Goal: Transaction & Acquisition: Purchase product/service

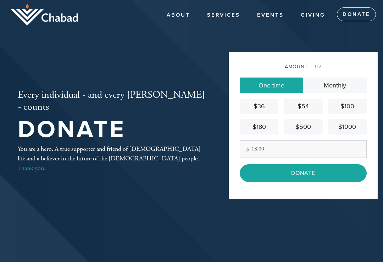
type input "18.00"
click at [309, 179] on input "Donate" at bounding box center [302, 173] width 127 height 18
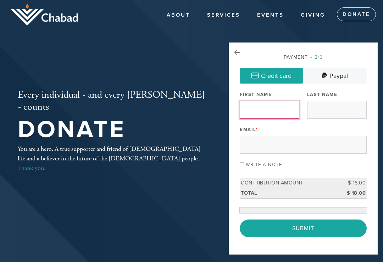
click at [265, 111] on input "First Name" at bounding box center [269, 110] width 60 height 18
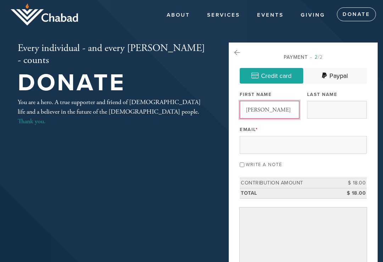
type input "[PERSON_NAME]"
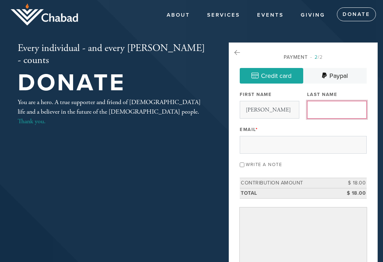
click at [331, 109] on input "Last Name" at bounding box center [337, 110] width 60 height 18
type input "[PERSON_NAME]"
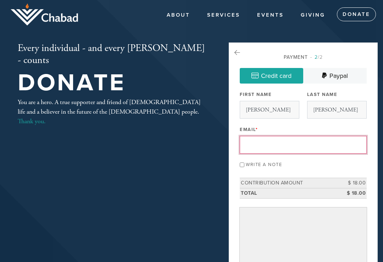
click at [263, 149] on input "Email *" at bounding box center [302, 145] width 127 height 18
type input "[EMAIL_ADDRESS][DOMAIN_NAME]"
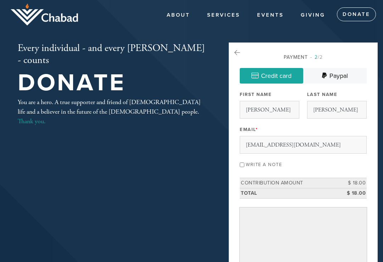
click at [244, 163] on input "Write a note" at bounding box center [241, 165] width 5 height 5
checkbox input "true"
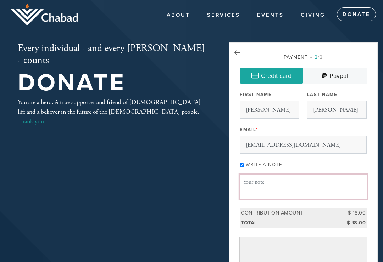
click at [253, 179] on textarea "Message or dedication" at bounding box center [302, 187] width 127 height 24
click at [253, 193] on textarea "In honor of my granddaughter Amelia. Praying for her with good health" at bounding box center [302, 187] width 127 height 24
click at [283, 192] on textarea "In honor of my granddaughter Amelia. Praying for her good health" at bounding box center [302, 187] width 127 height 24
click at [242, 191] on textarea "In honor of my granddaughter Amelia. Praying for her good health" at bounding box center [302, 187] width 127 height 24
click at [303, 190] on textarea "In honor of my granddaughter Amelia. Praying for her to always be good health" at bounding box center [302, 187] width 127 height 24
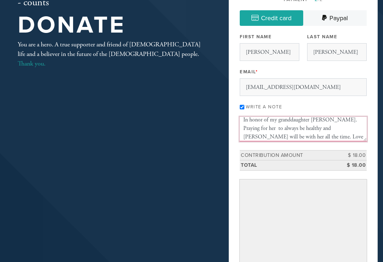
scroll to position [62, 0]
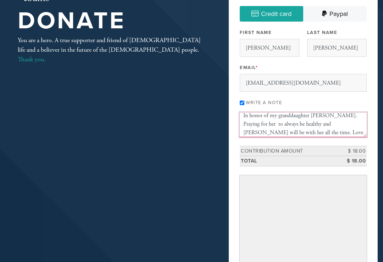
type textarea "In honor of my granddaughter Amelia. Praying for her to always be healthy and H…"
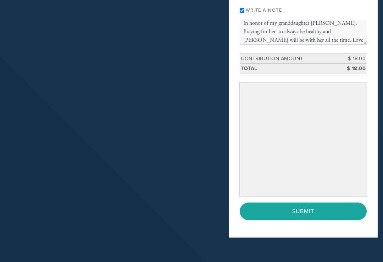
scroll to position [158, 0]
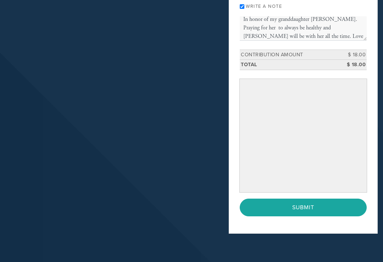
click at [307, 209] on input "Submit" at bounding box center [302, 208] width 127 height 18
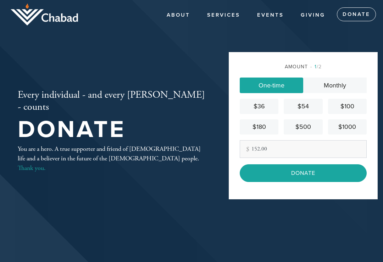
type input "152.00"
click at [341, 181] on input "Donate" at bounding box center [302, 173] width 127 height 18
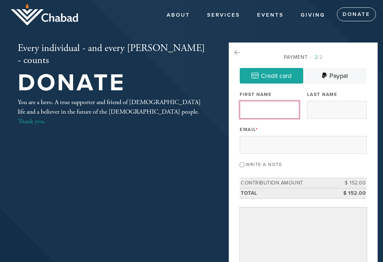
click at [282, 115] on input "First Name" at bounding box center [269, 110] width 60 height 18
type input "[PERSON_NAME]"
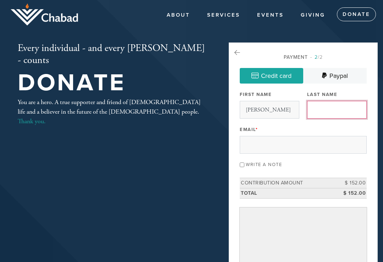
click at [329, 112] on input "Last Name" at bounding box center [337, 110] width 60 height 18
type input "[PERSON_NAME]"
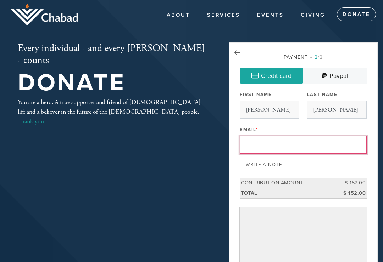
click at [260, 141] on input "Email *" at bounding box center [302, 145] width 127 height 18
type input "[EMAIL_ADDRESS][DOMAIN_NAME]"
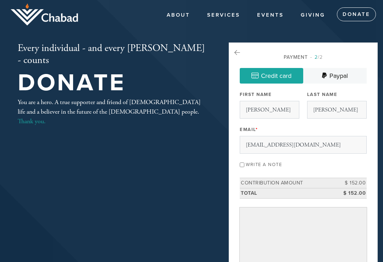
click at [244, 163] on input "Write a note" at bounding box center [241, 165] width 5 height 5
checkbox input "true"
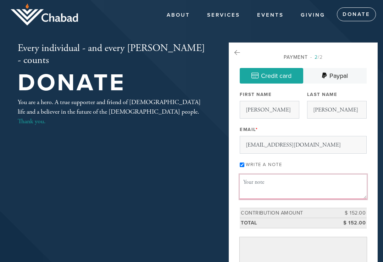
click at [253, 181] on textarea "Message or dedication" at bounding box center [302, 187] width 127 height 24
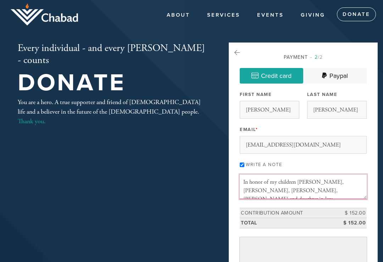
scroll to position [5, 0]
click at [323, 183] on textarea "In honor of my children [PERSON_NAME], [PERSON_NAME], [PERSON_NAME], [PERSON_NA…" at bounding box center [302, 187] width 127 height 24
click at [337, 184] on textarea "In honor of my children [PERSON_NAME], [PERSON_NAME], [PERSON_NAME], [PERSON_NA…" at bounding box center [302, 187] width 127 height 24
click at [359, 195] on textarea "In honor of my children [PERSON_NAME], [PERSON_NAME], [PERSON_NAME], [PERSON_NA…" at bounding box center [302, 187] width 127 height 24
click at [331, 178] on textarea "In honor of my children [PERSON_NAME], [PERSON_NAME], [PERSON_NAME], [PERSON_NA…" at bounding box center [302, 187] width 127 height 24
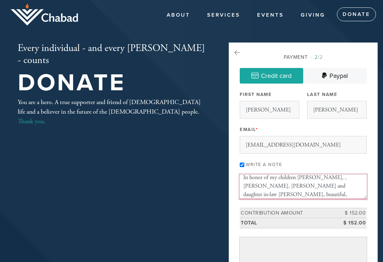
scroll to position [4, 0]
click at [363, 179] on textarea "In honor of my children [PERSON_NAME], [PERSON_NAME], [PERSON_NAME], [PERSON_NA…" at bounding box center [302, 187] width 127 height 24
click at [266, 186] on textarea "In honor of my children [PERSON_NAME], [PERSON_NAME], [PERSON_NAME], [PERSON_NA…" at bounding box center [302, 187] width 127 height 24
click at [341, 196] on textarea "In honor of my children [PERSON_NAME], [PERSON_NAME], [PERSON_NAME], [PERSON_NA…" at bounding box center [302, 187] width 127 height 24
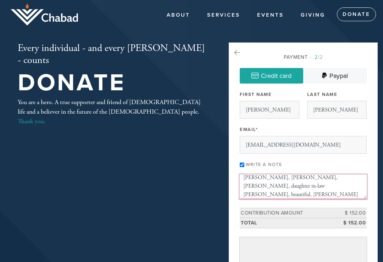
click at [343, 186] on textarea "In honor of my children [PERSON_NAME], [PERSON_NAME], [PERSON_NAME], [PERSON_NA…" at bounding box center [302, 187] width 127 height 24
click at [364, 193] on textarea "In honor of my children [PERSON_NAME], [PERSON_NAME], [PERSON_NAME], [PERSON_NA…" at bounding box center [302, 187] width 127 height 24
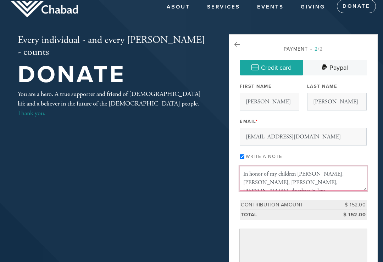
scroll to position [10, 0]
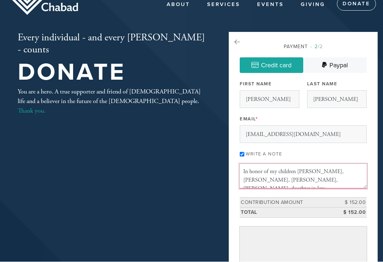
click at [335, 180] on textarea "In honor of my children [PERSON_NAME], [PERSON_NAME], [PERSON_NAME], [PERSON_NA…" at bounding box center [302, 176] width 127 height 24
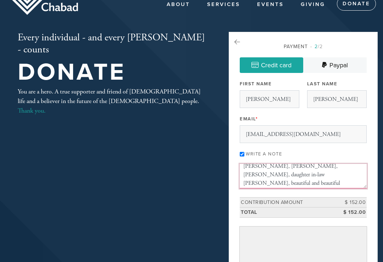
scroll to position [1, 0]
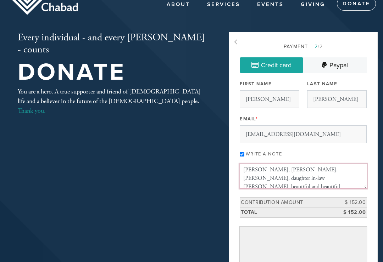
click at [361, 176] on textarea "In honor of my children [PERSON_NAME], [PERSON_NAME], [PERSON_NAME], [PERSON_NA…" at bounding box center [302, 176] width 127 height 24
click at [362, 166] on textarea "In honor of my children [PERSON_NAME], [PERSON_NAME], [PERSON_NAME], [PERSON_NA…" at bounding box center [302, 176] width 127 height 24
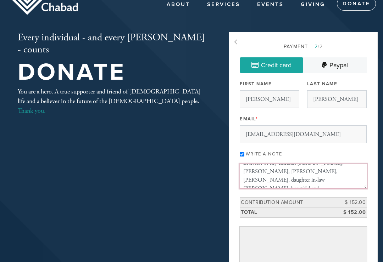
click at [324, 179] on textarea "In honor of my children [PERSON_NAME], [PERSON_NAME], [PERSON_NAME], [PERSON_NA…" at bounding box center [302, 176] width 127 height 24
click at [283, 183] on textarea "In honor of my children [PERSON_NAME], [PERSON_NAME], [PERSON_NAME], [PERSON_NA…" at bounding box center [302, 176] width 127 height 24
click at [278, 174] on textarea "In honor of my children [PERSON_NAME], [PERSON_NAME], [PERSON_NAME], [PERSON_NA…" at bounding box center [302, 176] width 127 height 24
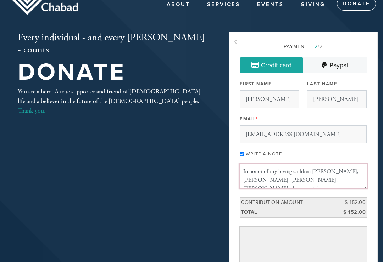
click at [346, 172] on textarea "In honor of my loving children [PERSON_NAME], [PERSON_NAME], [PERSON_NAME], [PE…" at bounding box center [302, 176] width 127 height 24
click at [359, 177] on textarea "In honor of my loving children [PERSON_NAME], [PERSON_NAME], [PERSON_NAME], [PE…" at bounding box center [302, 176] width 127 height 24
click at [358, 168] on textarea "In honor of my loving children [PERSON_NAME], [PERSON_NAME], [PERSON_NAME], [PE…" at bounding box center [302, 176] width 127 height 24
click at [257, 170] on textarea "In honor of my loving children [PERSON_NAME], [PERSON_NAME], [PERSON_NAME], [PE…" at bounding box center [302, 176] width 127 height 24
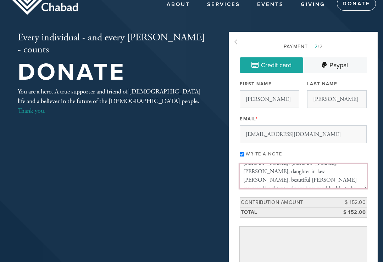
scroll to position [11, 0]
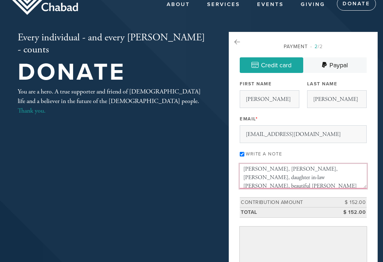
click at [286, 187] on textarea "In honor of my loving children [PERSON_NAME], [PERSON_NAME], [PERSON_NAME], [PE…" at bounding box center [302, 176] width 127 height 24
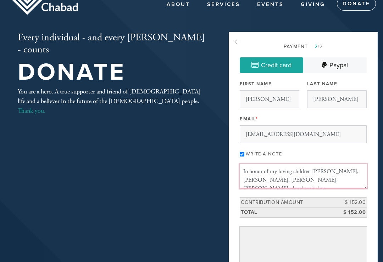
scroll to position [0, 0]
click at [360, 171] on textarea "In honor of my loving children [PERSON_NAME], [PERSON_NAME], [PERSON_NAME], [PE…" at bounding box center [302, 176] width 127 height 24
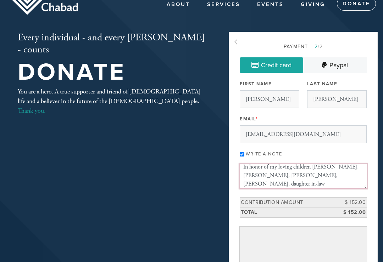
click at [362, 173] on textarea "In honor of my loving children [PERSON_NAME], [PERSON_NAME], [PERSON_NAME], [PE…" at bounding box center [302, 176] width 127 height 24
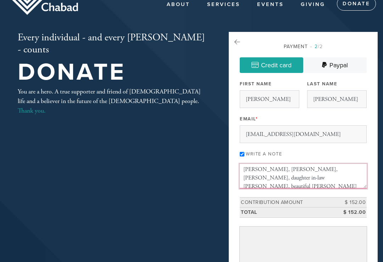
scroll to position [11, 0]
click at [358, 175] on textarea "In honor of my loving children [PERSON_NAME], [PERSON_NAME], [PERSON_NAME], [PE…" at bounding box center [302, 176] width 127 height 24
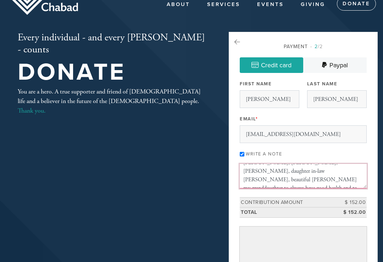
scroll to position [17, 0]
click at [331, 179] on textarea "In honor of my loving children [PERSON_NAME], [PERSON_NAME], [PERSON_NAME], [PE…" at bounding box center [302, 176] width 127 height 24
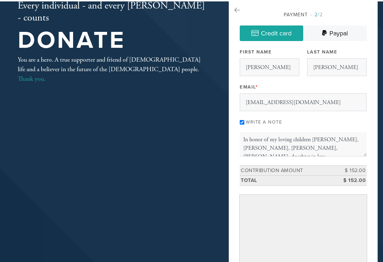
scroll to position [0, 0]
click at [365, 145] on textarea "In honor of my loving children [PERSON_NAME], [PERSON_NAME], [PERSON_NAME], [PE…" at bounding box center [302, 143] width 127 height 24
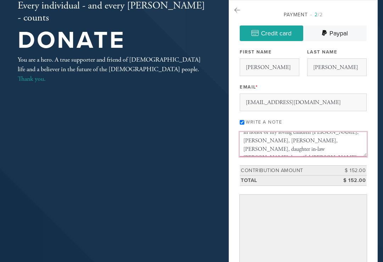
click at [316, 149] on textarea "In honor of my loving children [PERSON_NAME], [PERSON_NAME], [PERSON_NAME], [PE…" at bounding box center [302, 144] width 127 height 24
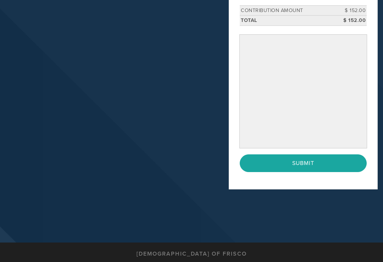
scroll to position [203, 0]
type textarea "In honor of my loving children [PERSON_NAME], [PERSON_NAME], [PERSON_NAME], [PE…"
click at [323, 160] on input "Submit" at bounding box center [302, 163] width 127 height 18
